Goal: Task Accomplishment & Management: Manage account settings

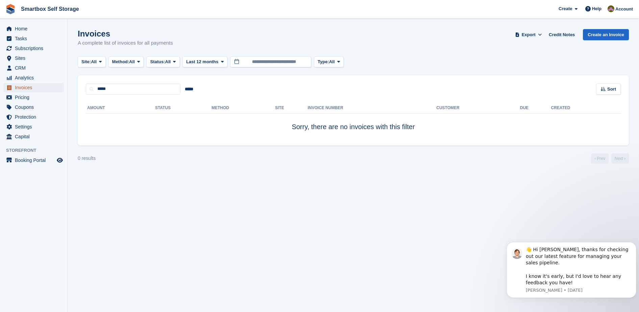
click at [43, 84] on span "Invoices" at bounding box center [35, 87] width 41 height 9
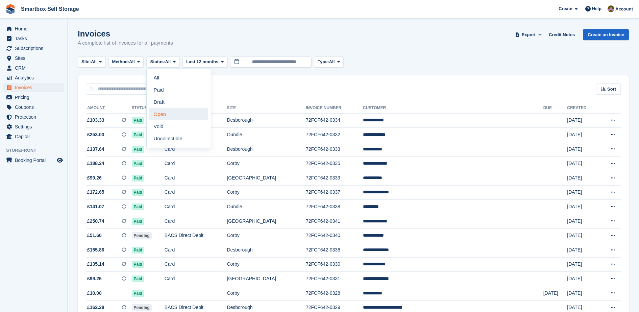
click at [181, 116] on link "Open" at bounding box center [178, 114] width 59 height 12
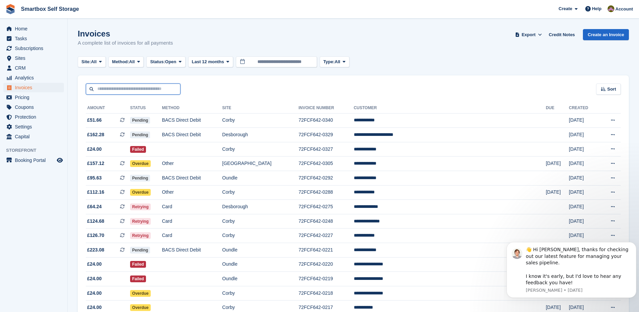
click at [122, 91] on input "text" at bounding box center [133, 89] width 95 height 11
type input "**********"
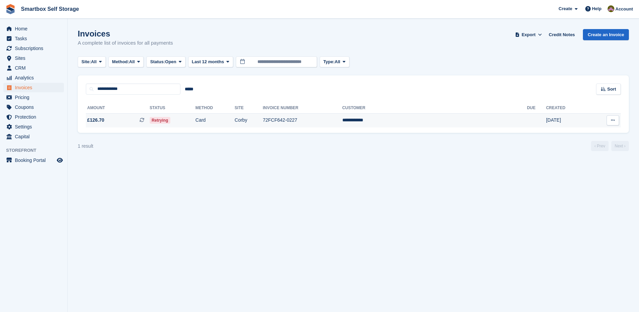
click at [235, 120] on td "Card" at bounding box center [214, 120] width 39 height 14
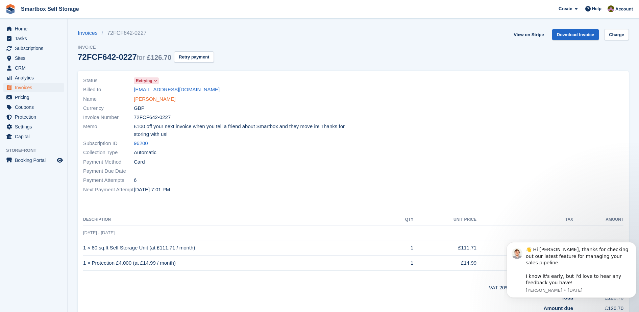
click at [142, 99] on link "[PERSON_NAME]" at bounding box center [155, 99] width 42 height 8
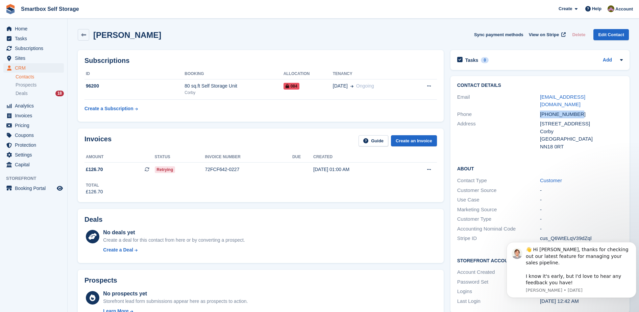
drag, startPoint x: 588, startPoint y: 107, endPoint x: 531, endPoint y: 109, distance: 57.2
click at [531, 110] on div "Phone [PHONE_NUMBER]" at bounding box center [540, 115] width 166 height 10
copy div "[PHONE_NUMBER]"
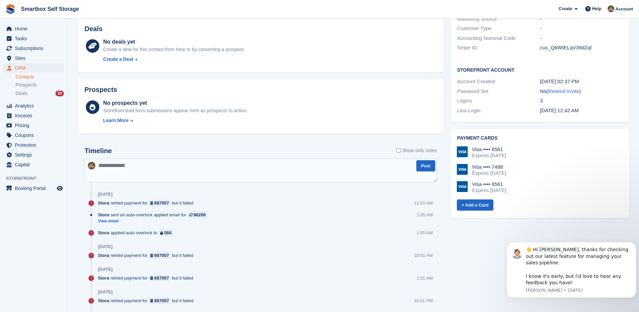
scroll to position [196, 0]
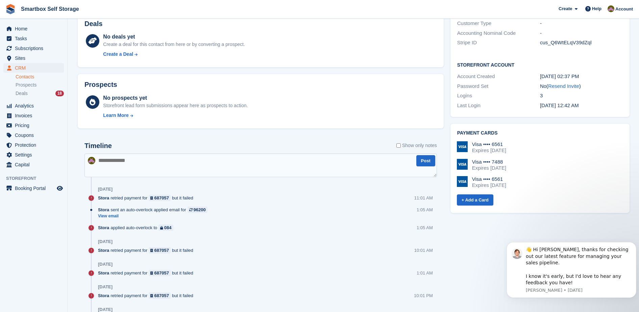
click at [359, 163] on textarea at bounding box center [261, 166] width 353 height 24
type textarea "**********"
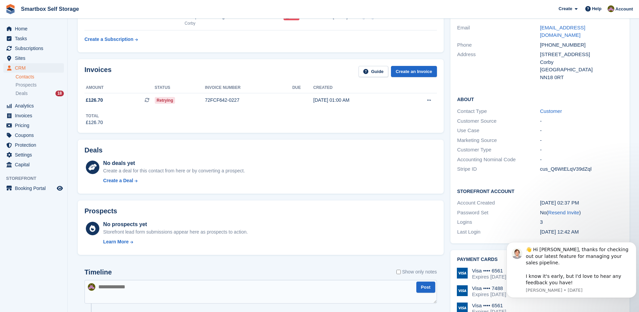
scroll to position [0, 0]
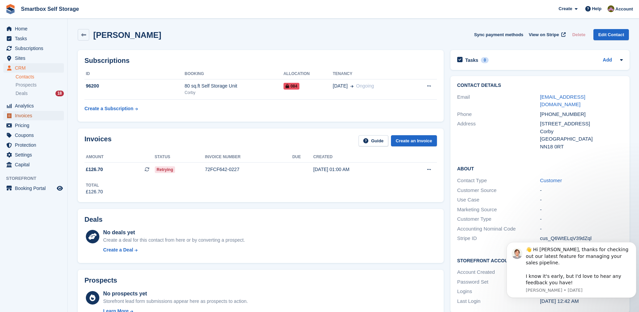
click at [49, 112] on span "Invoices" at bounding box center [35, 115] width 41 height 9
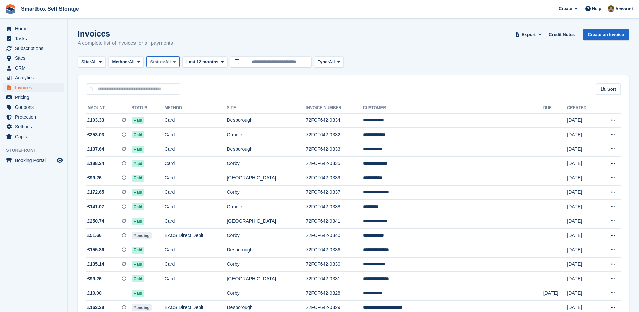
click at [175, 65] on button "Status: All" at bounding box center [162, 61] width 33 height 11
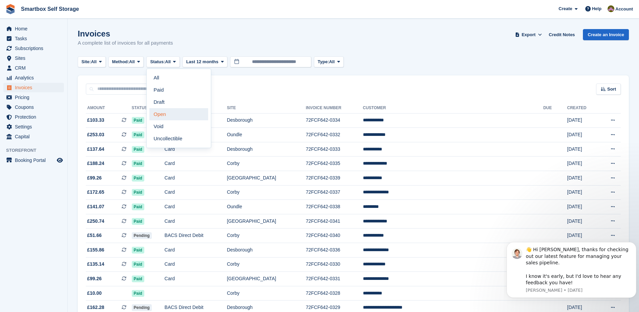
click at [182, 111] on link "Open" at bounding box center [178, 114] width 59 height 12
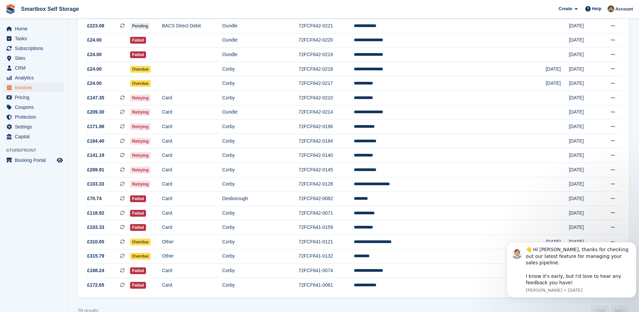
scroll to position [238, 0]
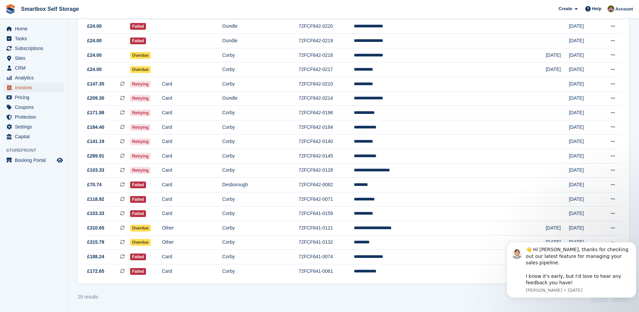
click at [41, 90] on span "Invoices" at bounding box center [35, 87] width 41 height 9
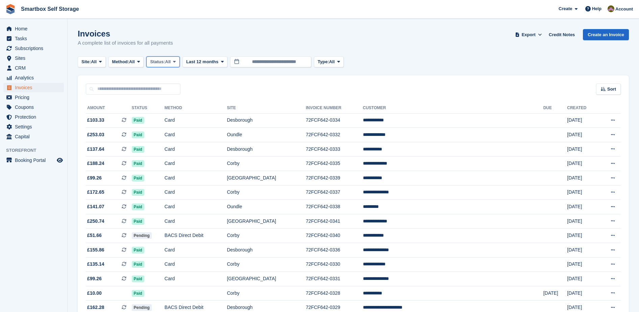
click at [171, 62] on span "All" at bounding box center [168, 61] width 6 height 7
click at [170, 112] on link "Open" at bounding box center [178, 114] width 59 height 12
